Goal: Use online tool/utility: Utilize a website feature to perform a specific function

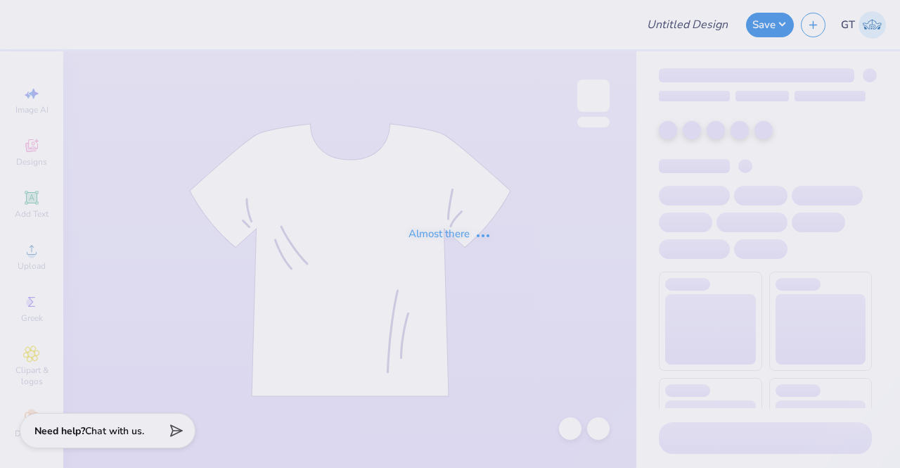
type input "KD blue"
type input "15"
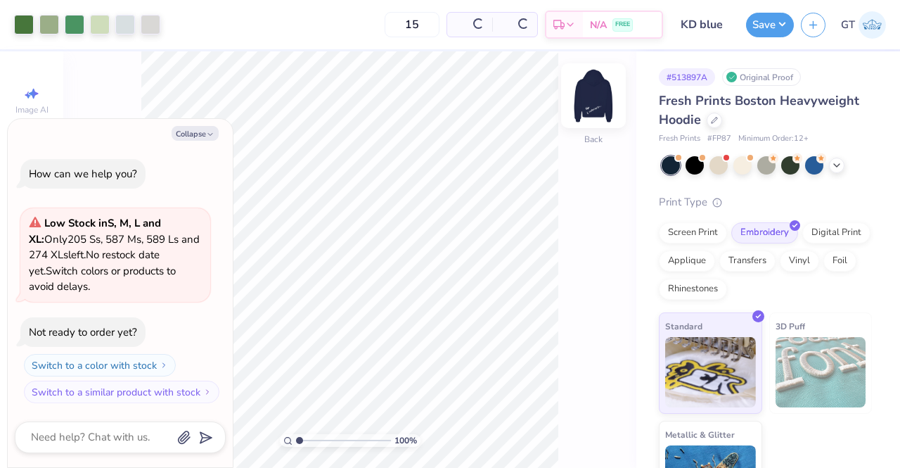
click at [599, 96] on img at bounding box center [593, 96] width 56 height 56
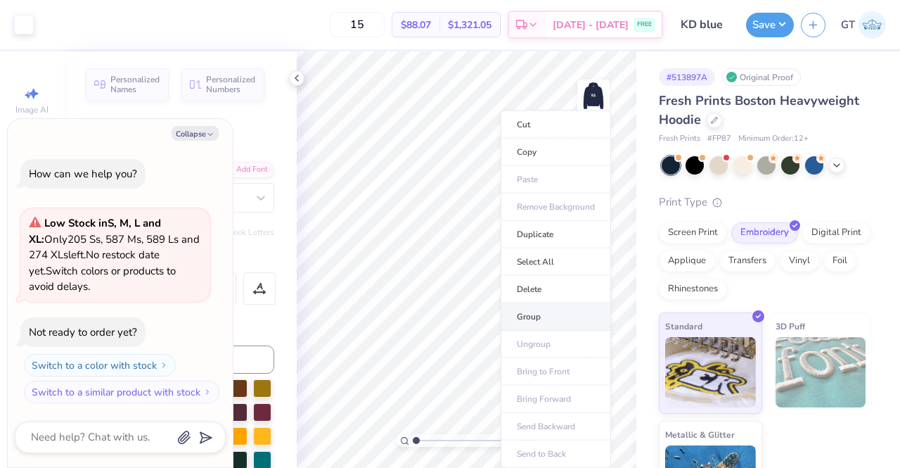
click at [541, 317] on li "Group" at bounding box center [556, 316] width 110 height 27
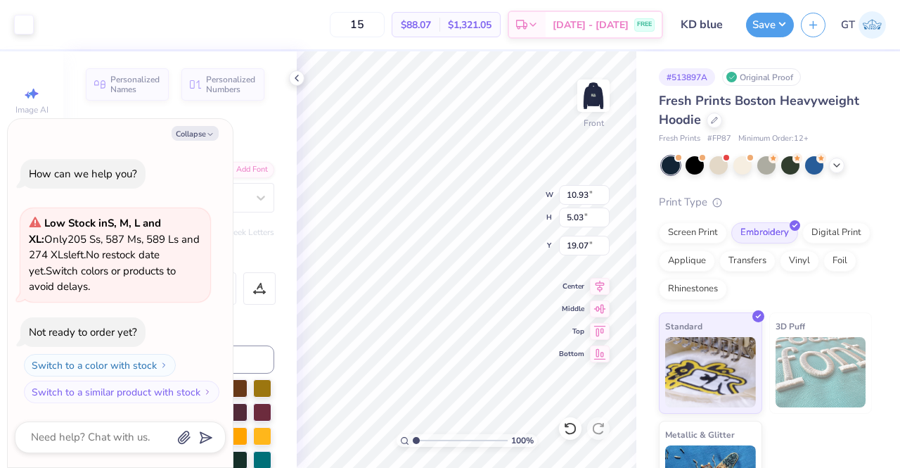
type textarea "x"
type input "13.56"
type textarea "x"
type input "10.20"
click at [758, 30] on button "Save" at bounding box center [770, 23] width 48 height 25
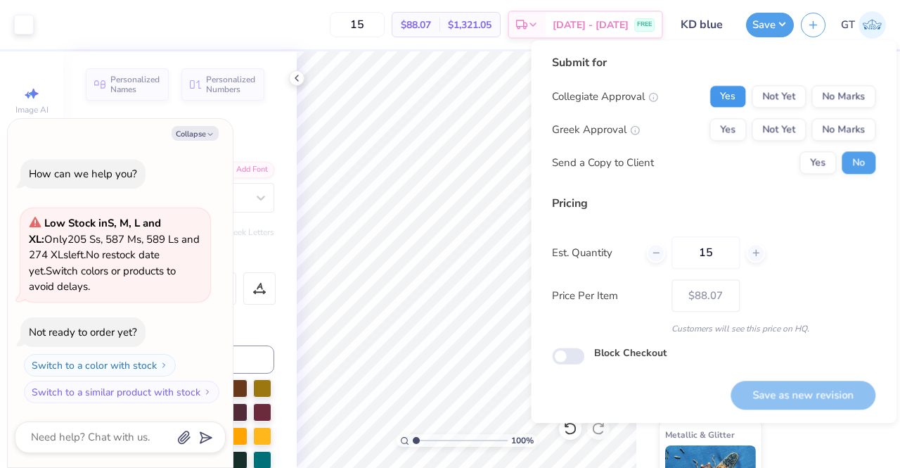
click at [729, 97] on button "Yes" at bounding box center [728, 96] width 37 height 23
click at [836, 91] on button "No Marks" at bounding box center [844, 96] width 64 height 23
click at [739, 127] on button "Yes" at bounding box center [728, 129] width 37 height 23
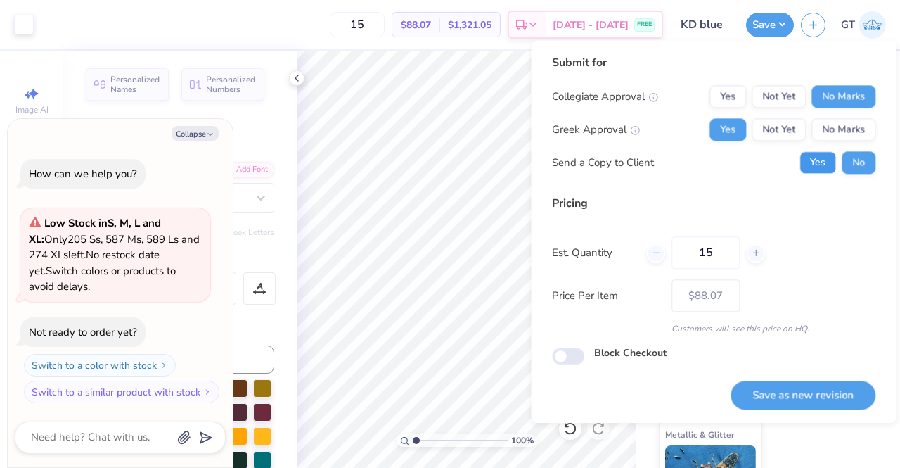
click at [814, 162] on button "Yes" at bounding box center [818, 162] width 37 height 23
type textarea "x"
click at [792, 385] on button "Save as new revision" at bounding box center [803, 395] width 145 height 29
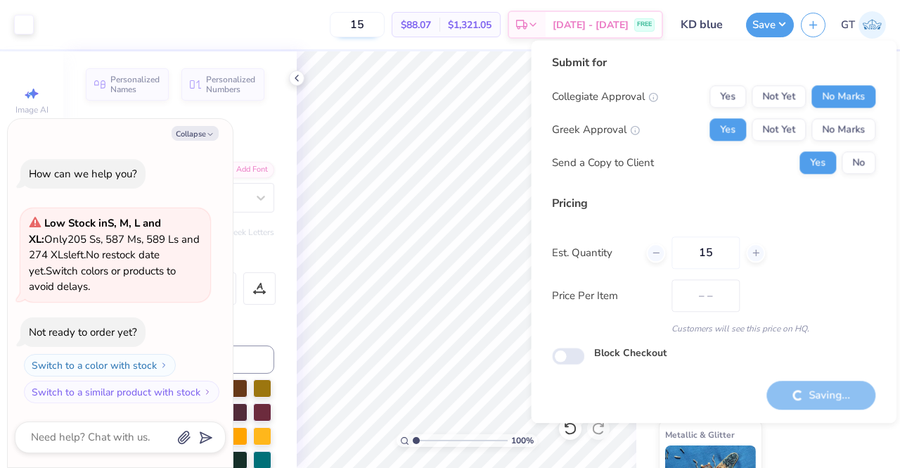
type input "$88.07"
type textarea "x"
